Goal: Find specific page/section: Find specific page/section

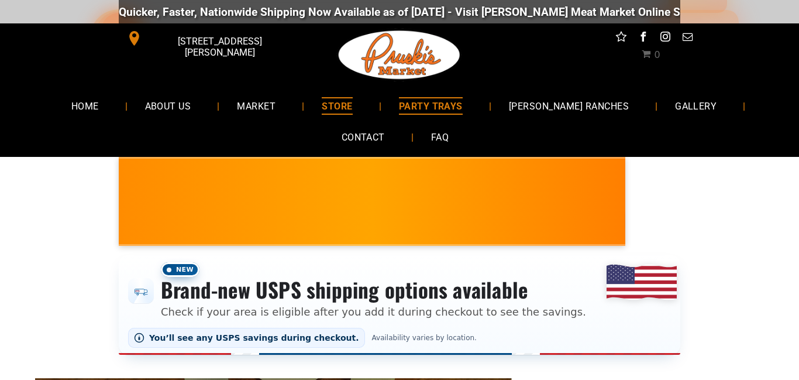
click at [461, 106] on span "PARTY TRAYS" at bounding box center [431, 105] width 64 height 17
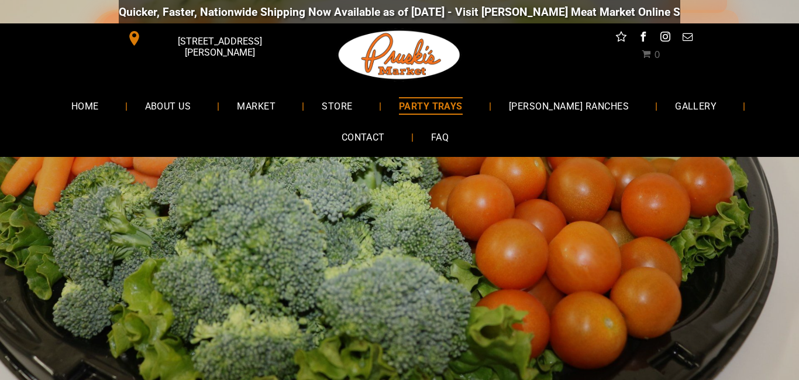
scroll to position [23, 0]
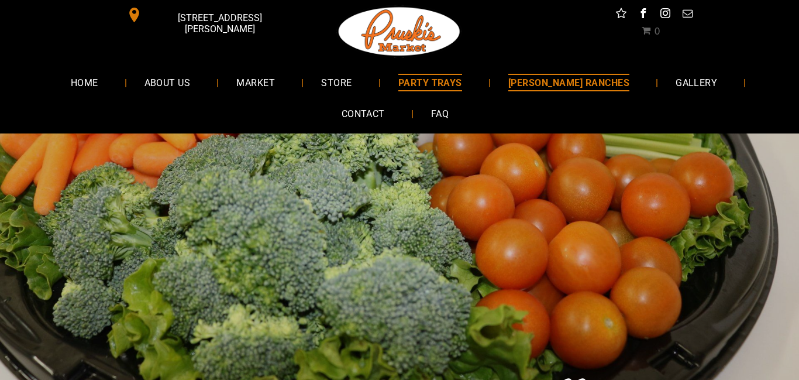
click at [568, 78] on span "[PERSON_NAME] RANCHES" at bounding box center [568, 82] width 121 height 17
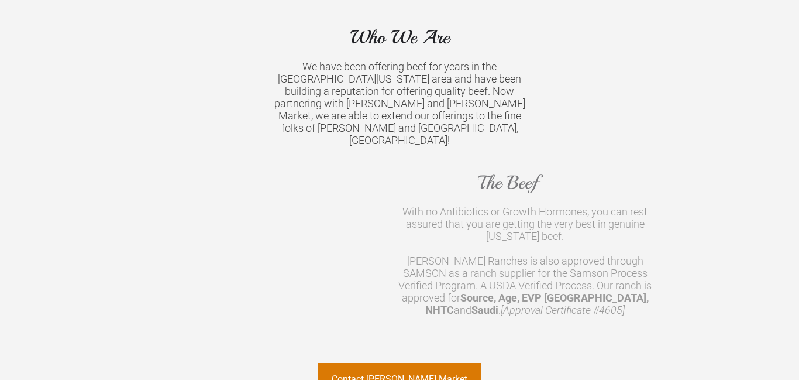
scroll to position [936, 0]
